Goal: Navigation & Orientation: Find specific page/section

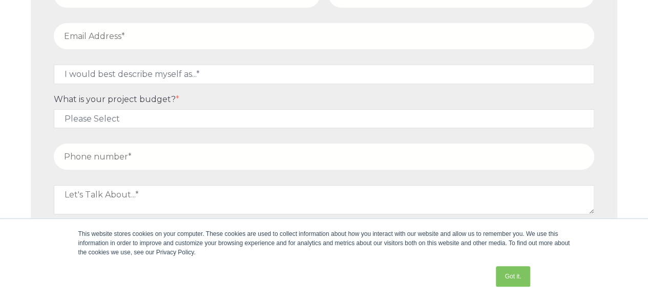
scroll to position [5720, 0]
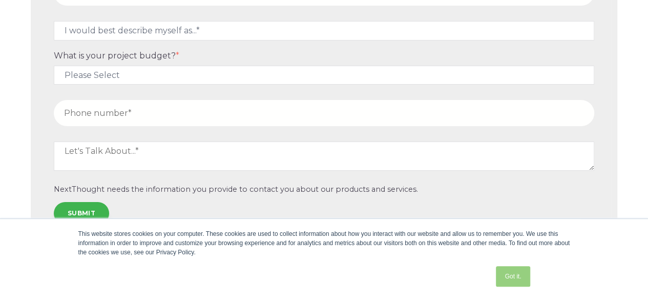
click at [504, 271] on link "Got it." at bounding box center [513, 276] width 34 height 20
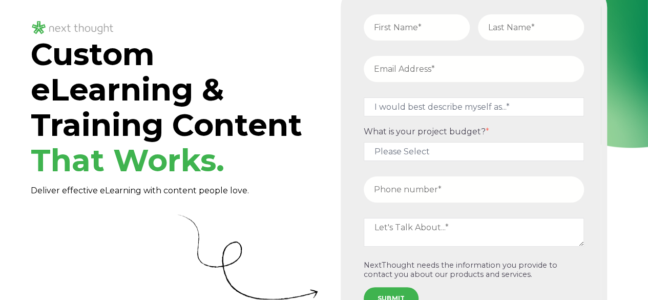
scroll to position [0, 0]
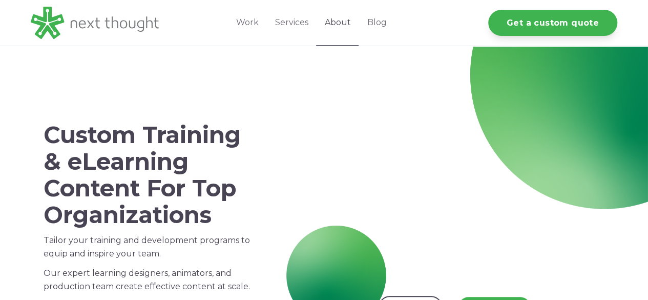
click at [345, 32] on link "About" at bounding box center [337, 23] width 43 height 46
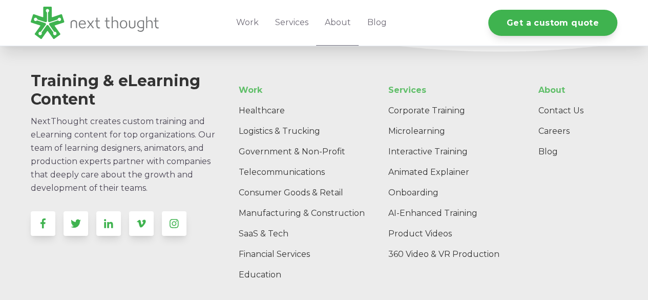
scroll to position [1649, 0]
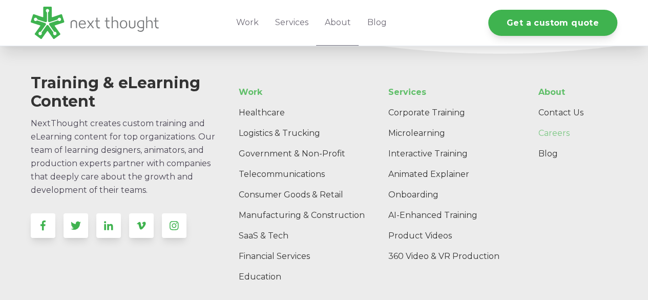
click at [548, 123] on link "Careers" at bounding box center [574, 133] width 88 height 20
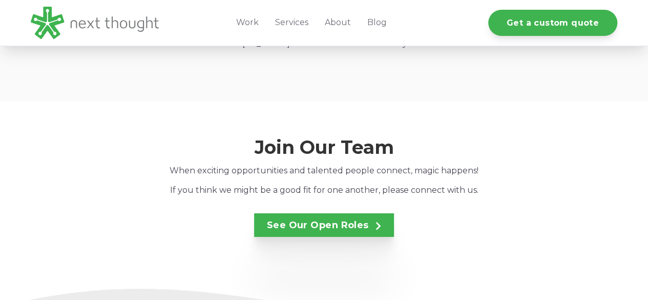
scroll to position [1670, 0]
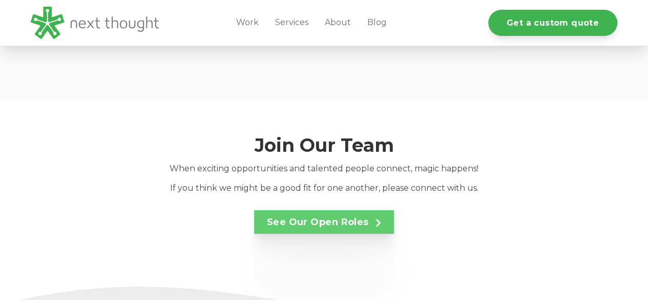
click at [281, 210] on link "See Our Open Roles" at bounding box center [324, 222] width 140 height 24
